Goal: Task Accomplishment & Management: Manage account settings

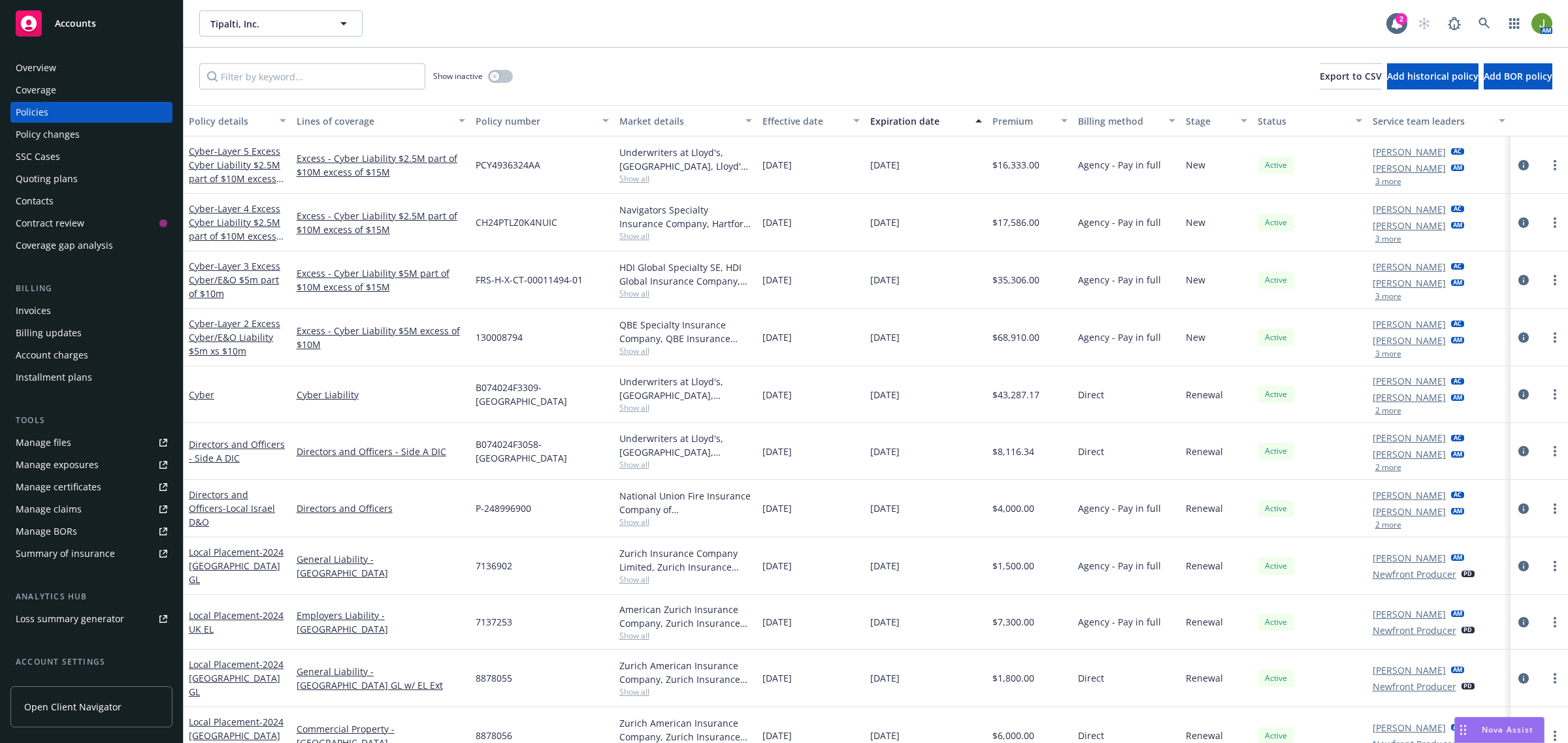
click at [1486, 24] on icon at bounding box center [1483, 23] width 11 height 11
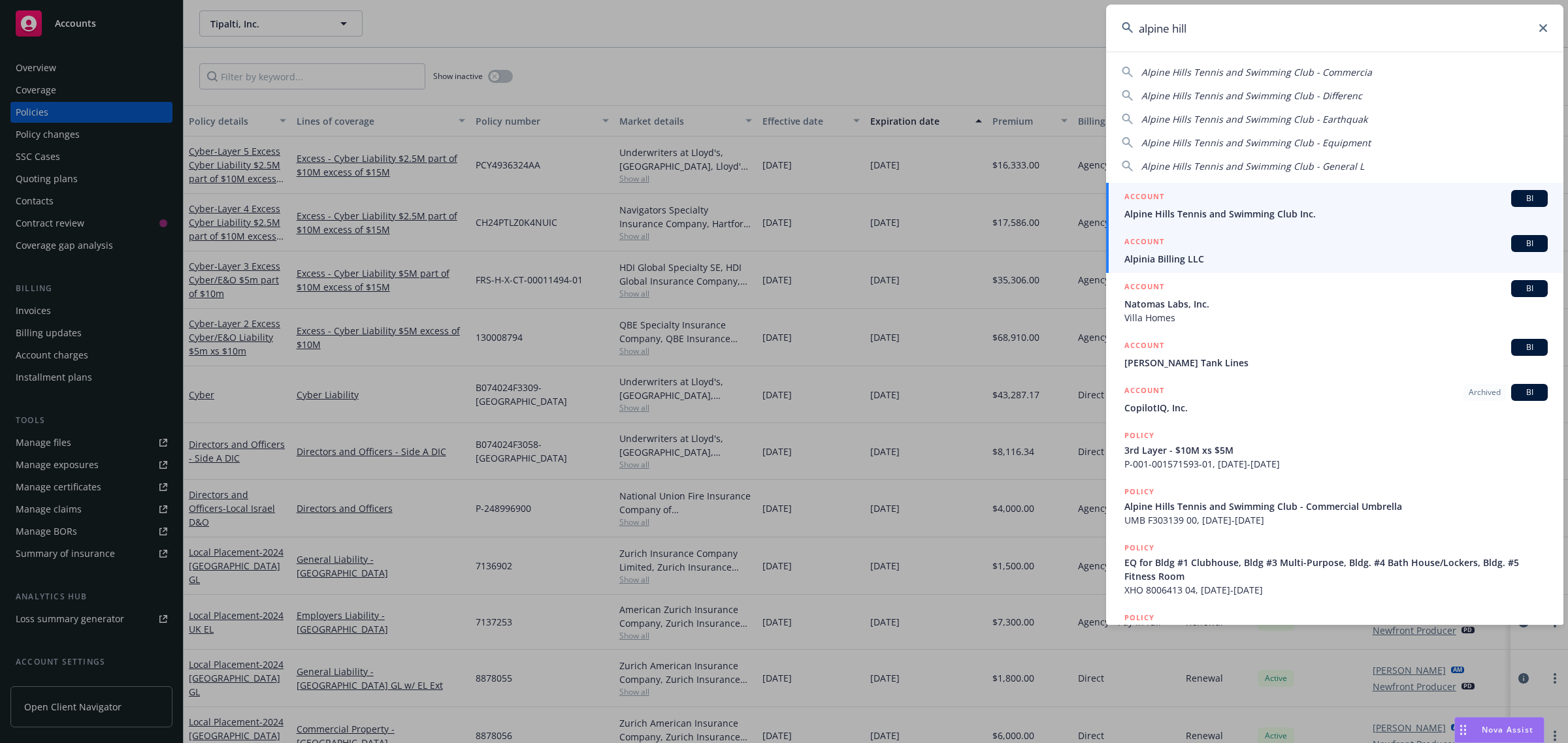
type input "alpine hill"
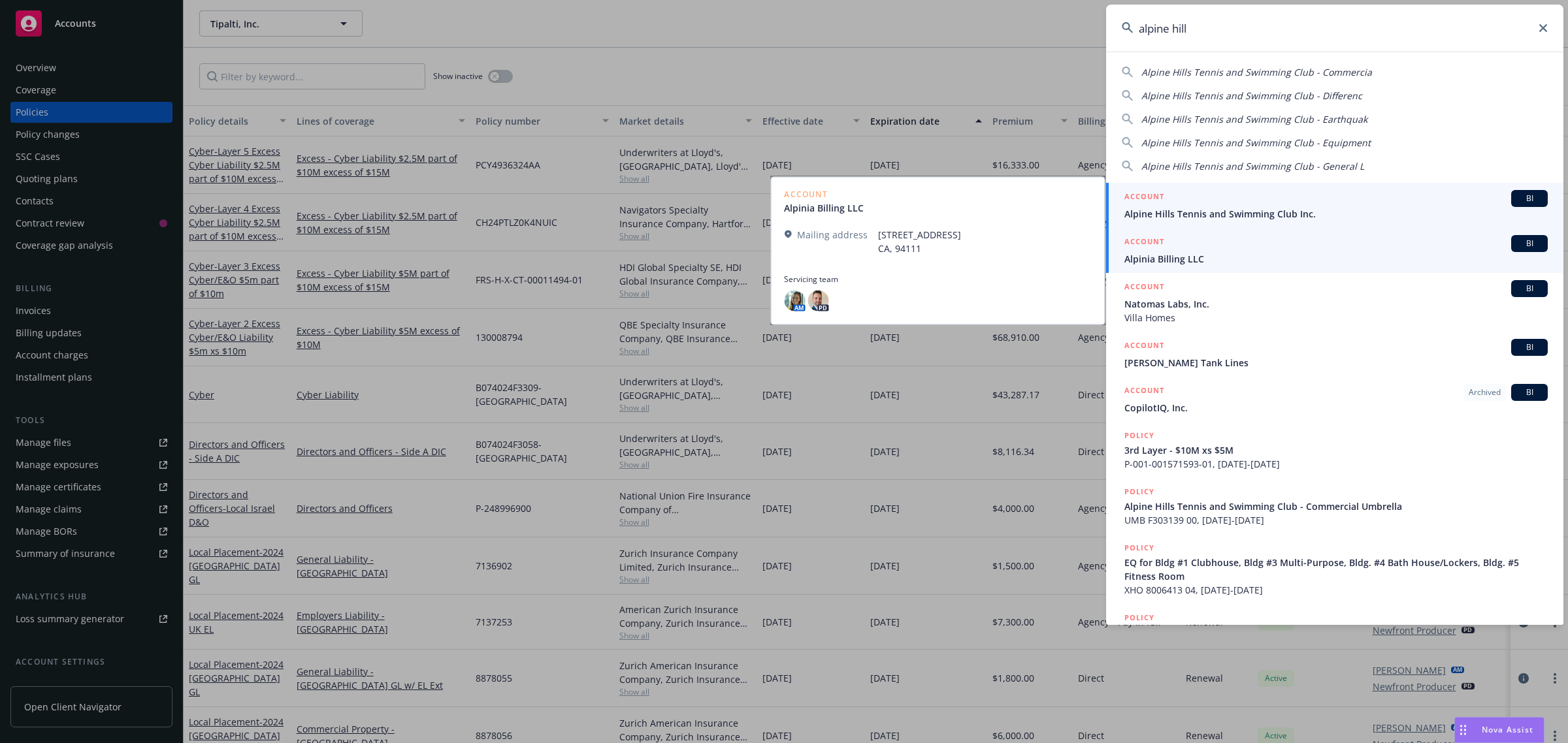
click at [1196, 216] on span "Alpine Hills Tennis and Swimming Club Inc." at bounding box center [1336, 213] width 423 height 13
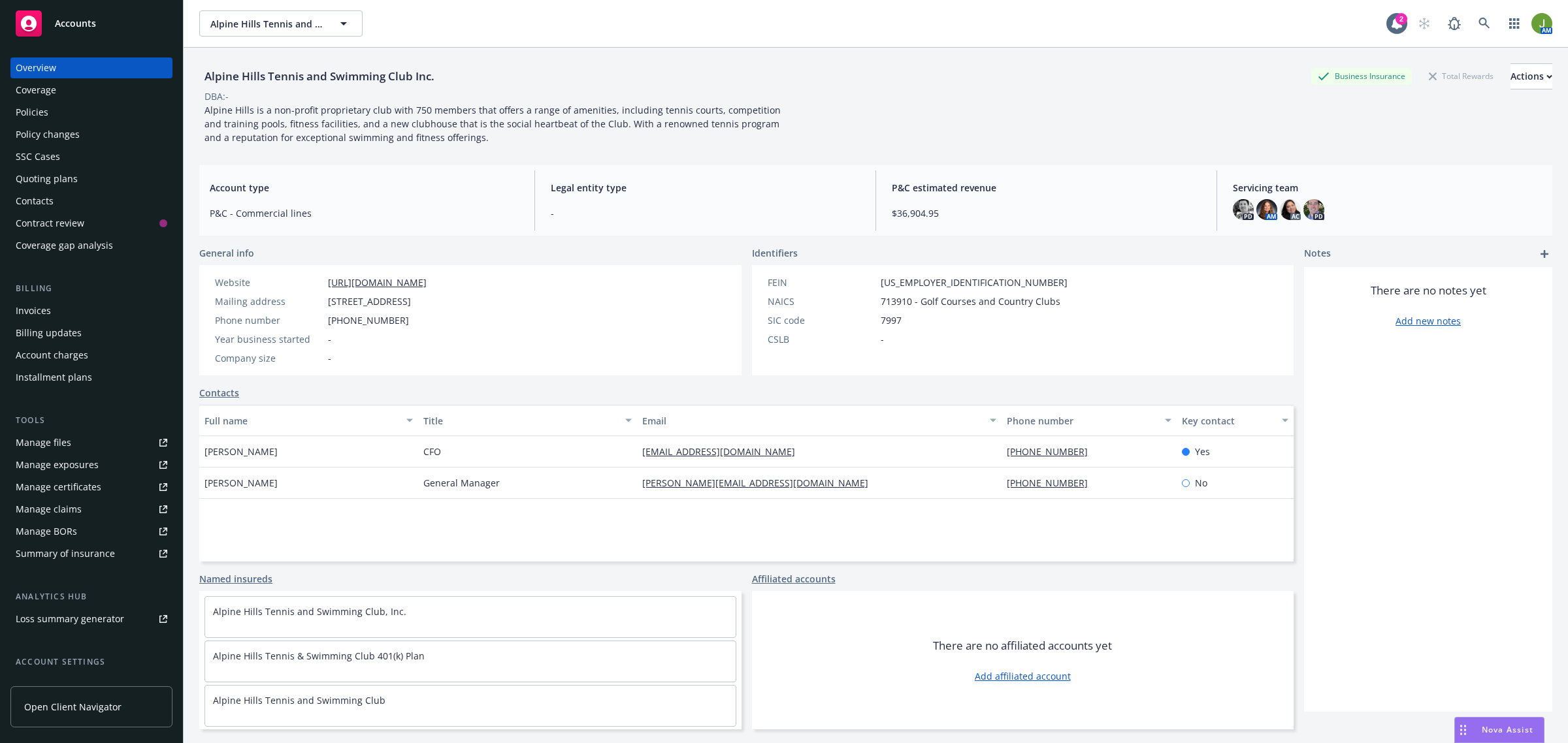
click at [54, 446] on div "Manage files" at bounding box center [43, 443] width 55 height 21
